Goal: Navigation & Orientation: Understand site structure

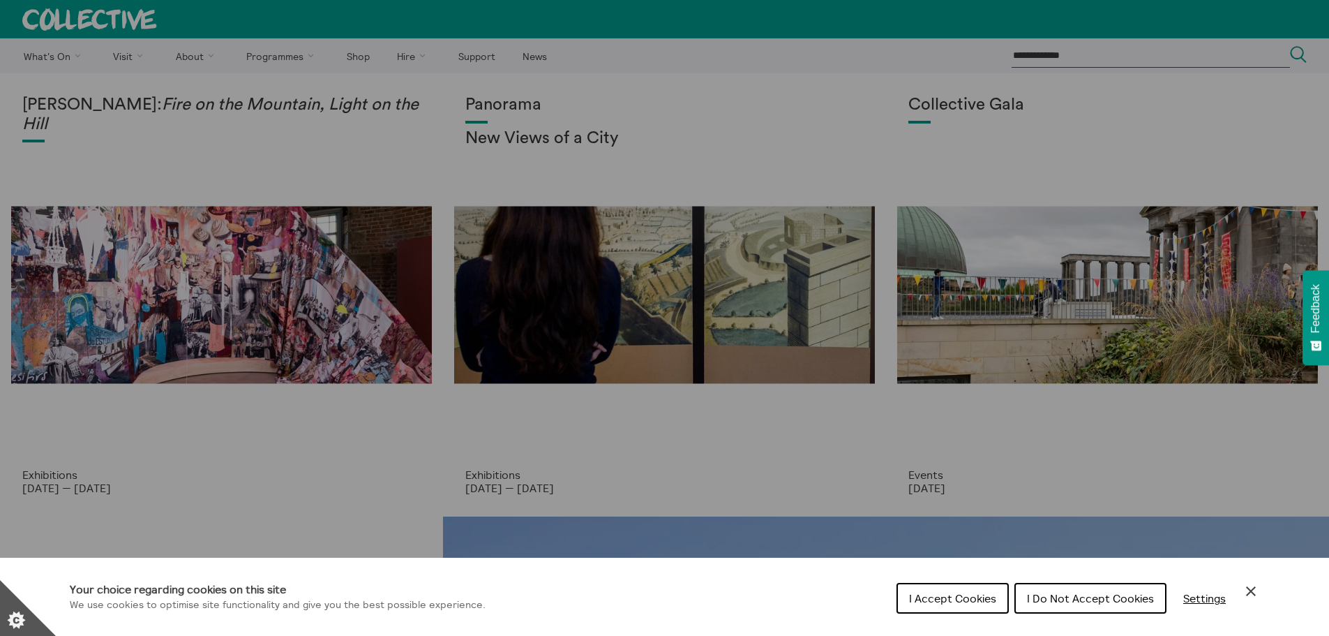
click at [980, 591] on span "I Accept Cookies" at bounding box center [952, 598] width 87 height 14
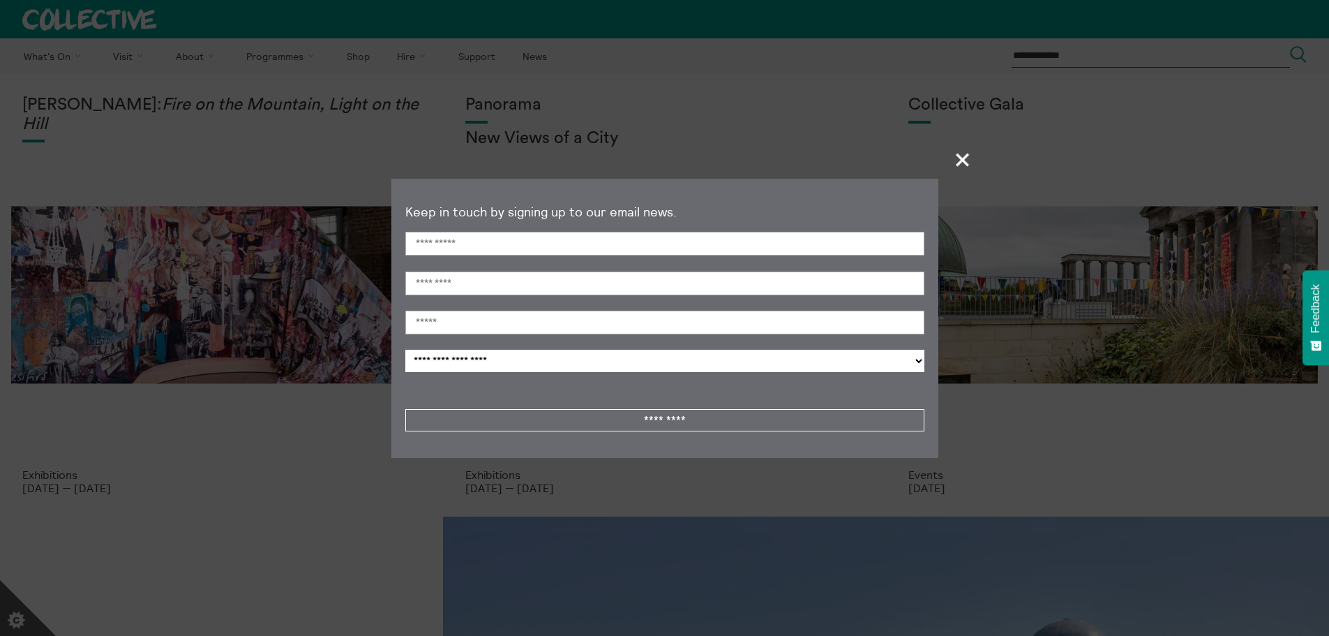
click at [959, 158] on span "+" at bounding box center [962, 159] width 41 height 41
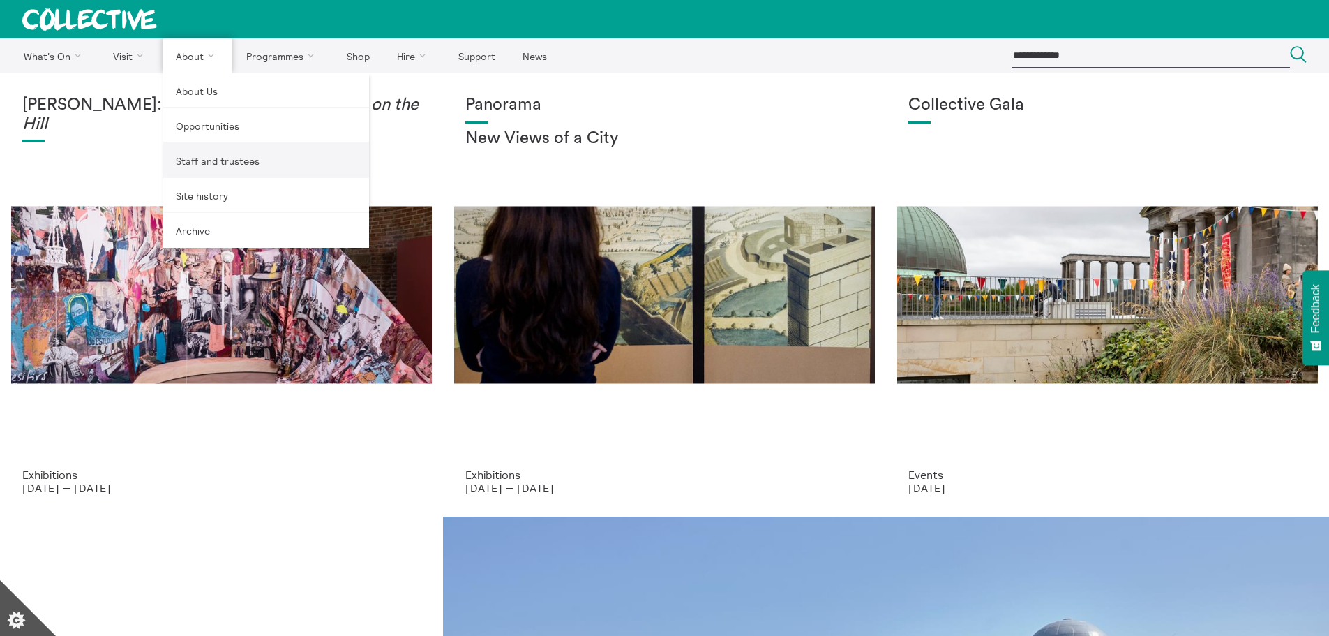
click at [195, 156] on link "Staff and trustees" at bounding box center [266, 160] width 206 height 35
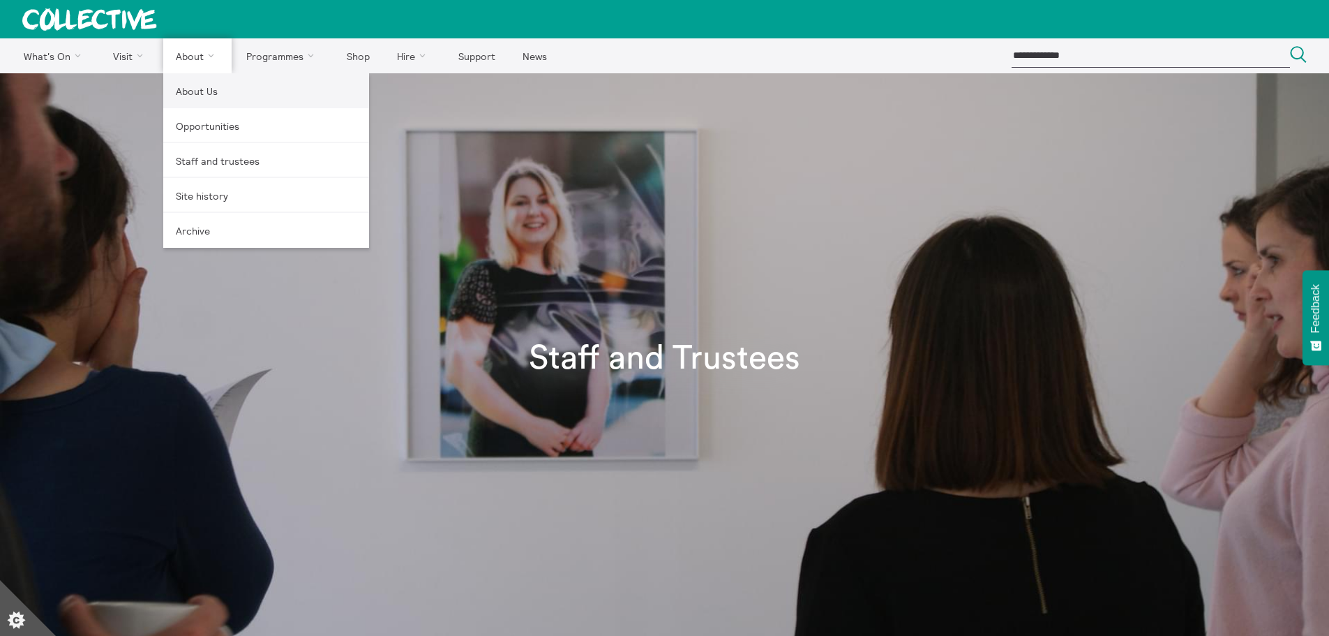
click at [190, 93] on link "About Us" at bounding box center [266, 90] width 206 height 35
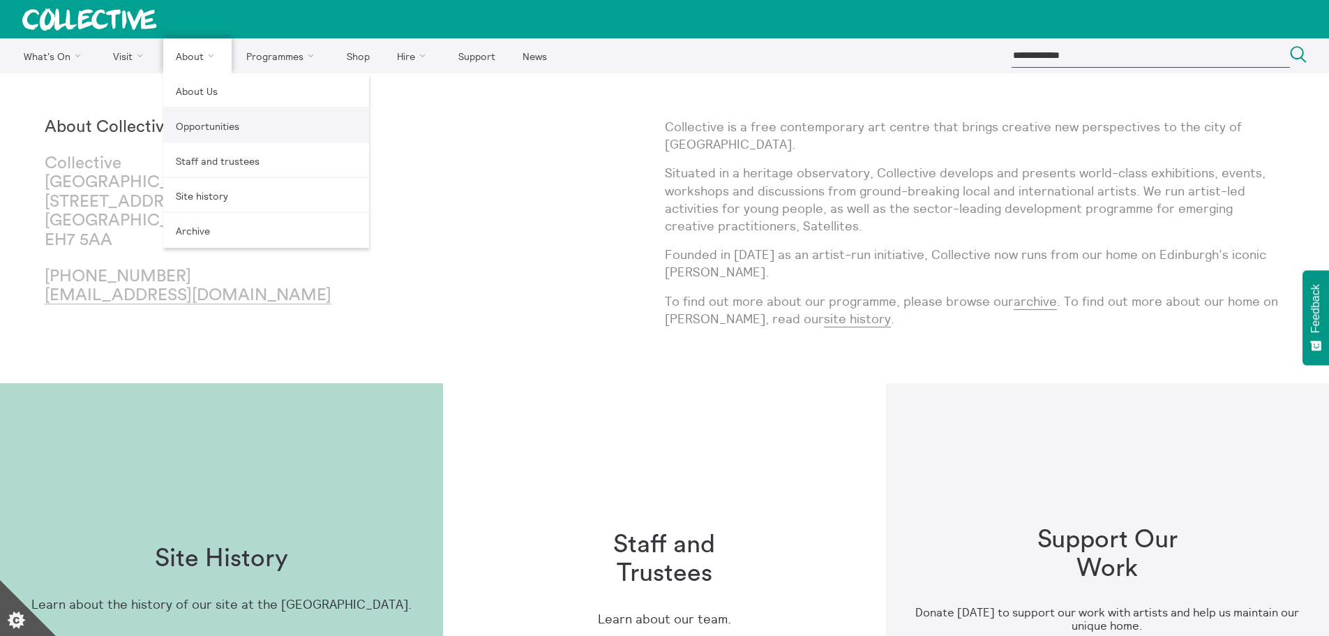
click at [201, 128] on link "Opportunities" at bounding box center [266, 125] width 206 height 35
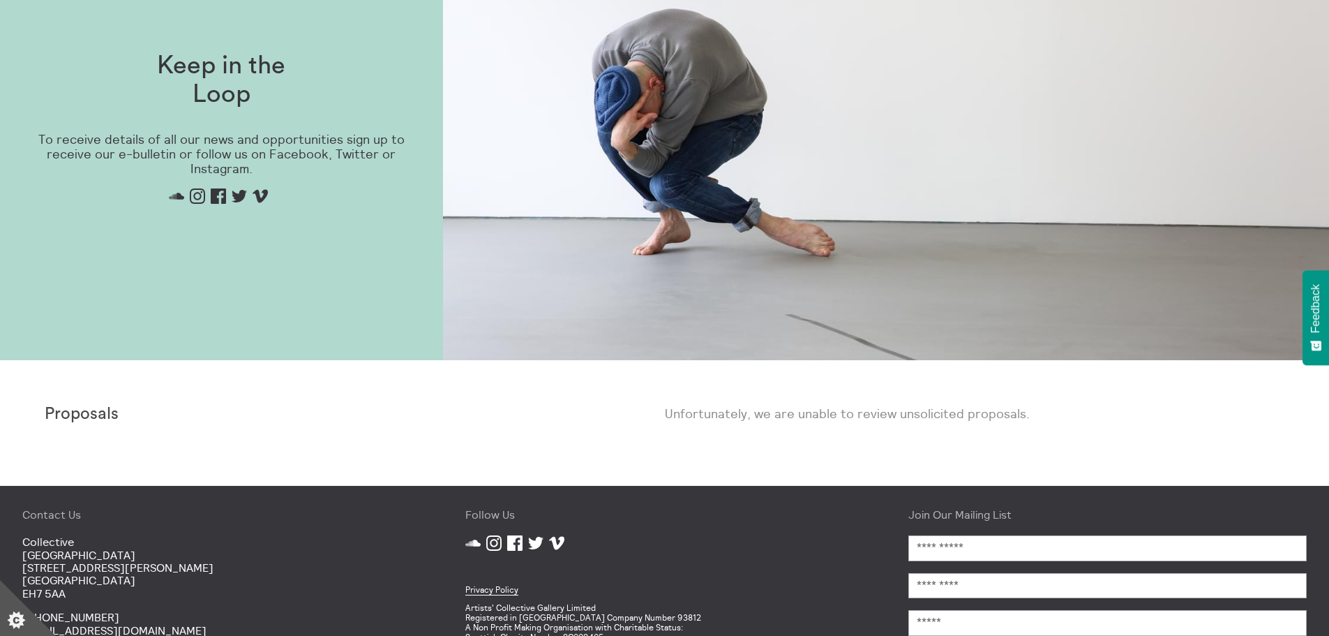
scroll to position [974, 0]
